Goal: Information Seeking & Learning: Find specific fact

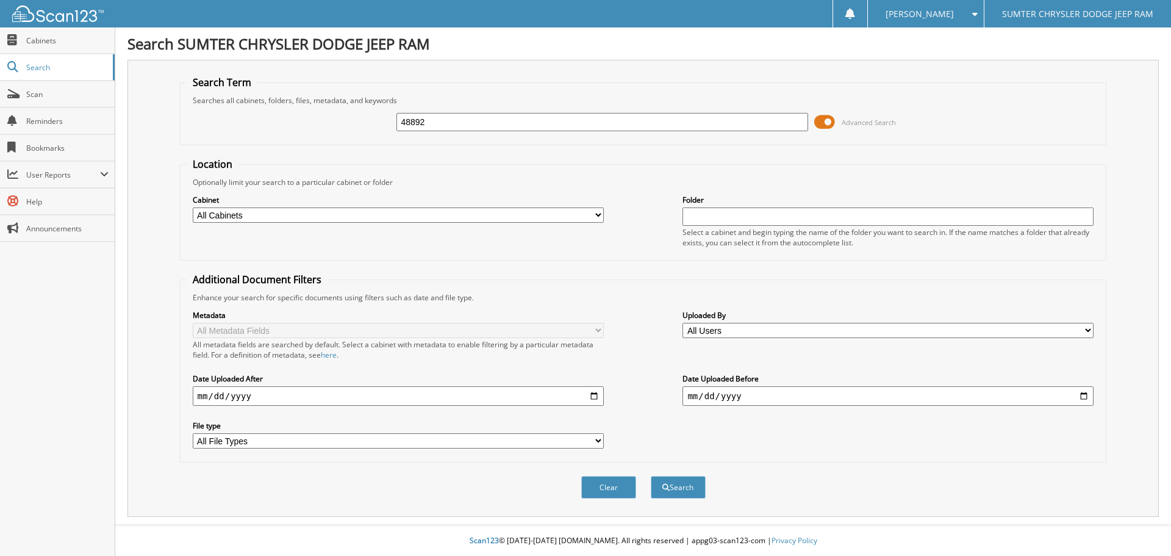
type input "48892"
click at [822, 125] on span at bounding box center [824, 122] width 21 height 18
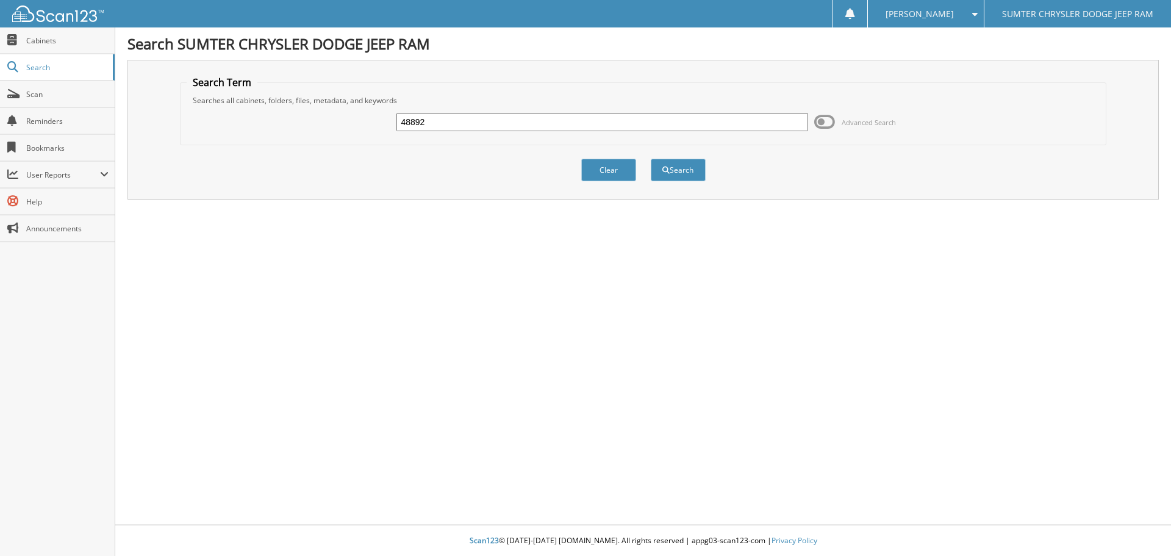
click at [822, 125] on span at bounding box center [824, 122] width 21 height 18
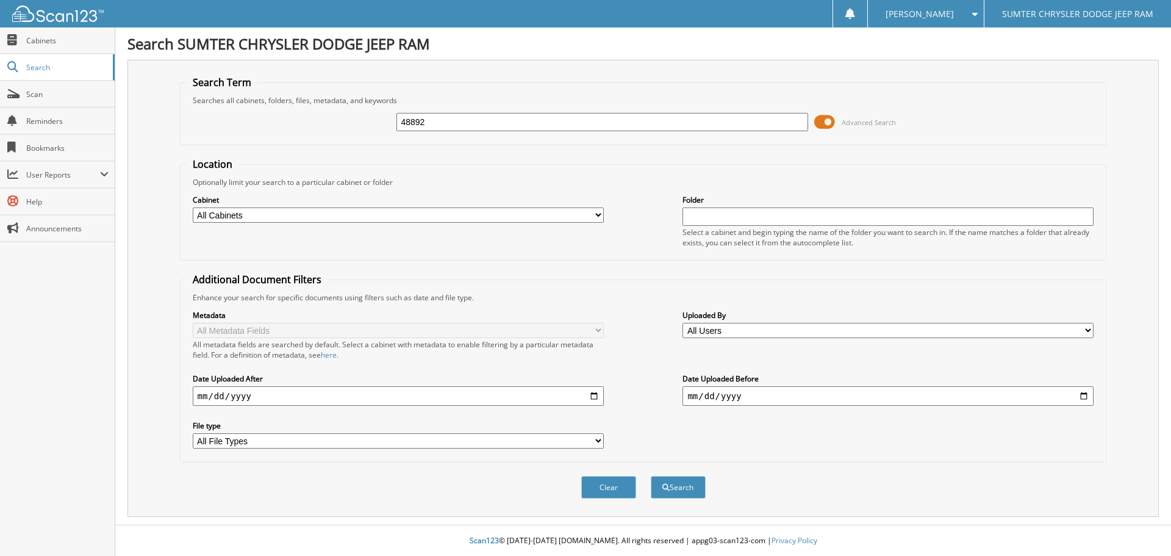
click at [826, 121] on span at bounding box center [824, 122] width 21 height 18
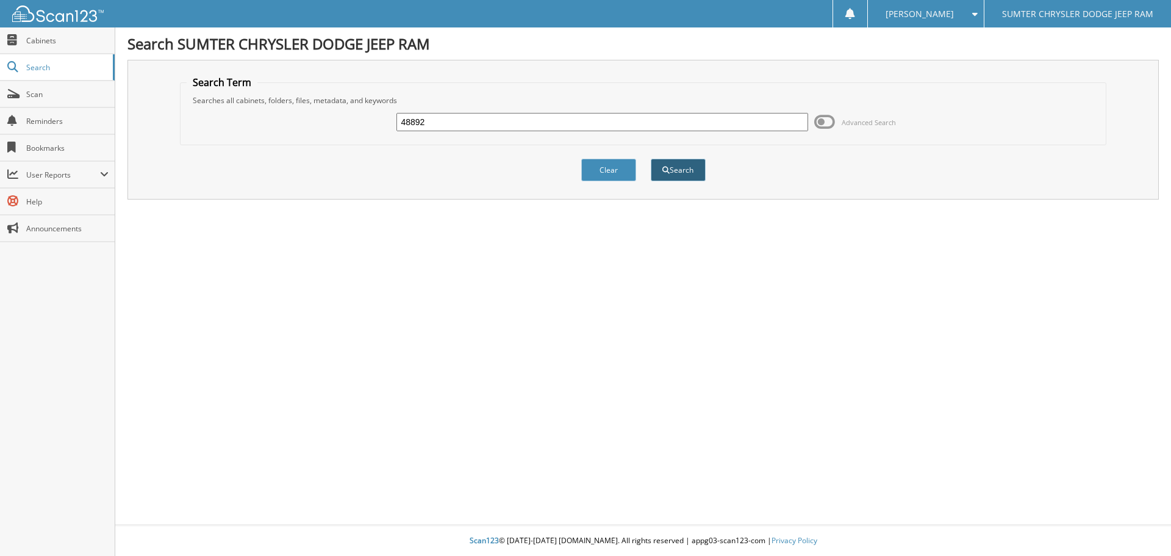
click at [685, 177] on button "Search" at bounding box center [678, 170] width 55 height 23
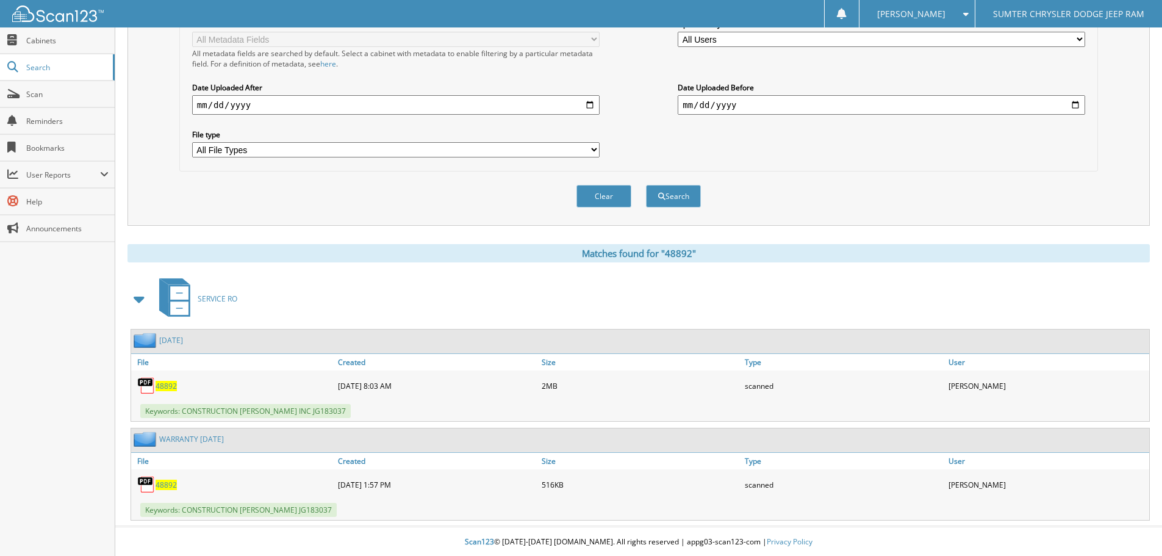
scroll to position [293, 0]
click at [168, 384] on span "48892" at bounding box center [166, 384] width 21 height 10
